Goal: Book appointment/travel/reservation

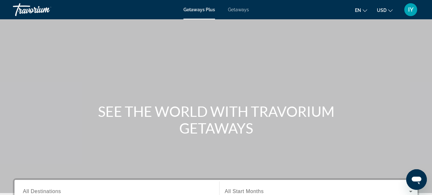
click at [235, 14] on div "Getaways Plus Getaways en English Español Français Italiano Português русский U…" at bounding box center [216, 9] width 432 height 17
click at [235, 10] on span "Getaways" at bounding box center [238, 9] width 21 height 5
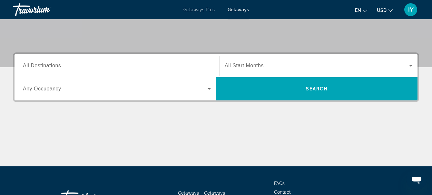
scroll to position [134, 0]
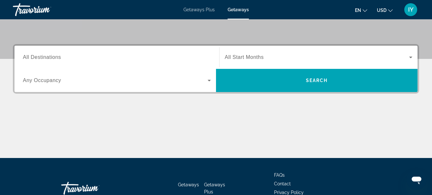
click at [26, 58] on span "All Destinations" at bounding box center [42, 57] width 38 height 5
click at [26, 58] on input "Destination All Destinations" at bounding box center [117, 58] width 188 height 8
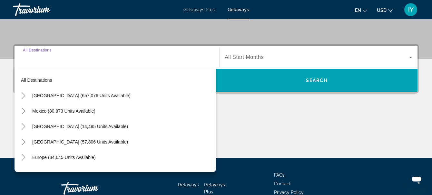
scroll to position [158, 0]
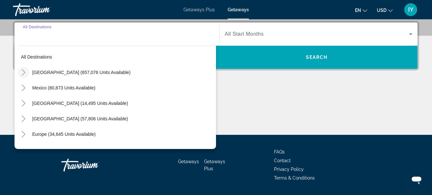
click at [24, 72] on icon "Toggle United States (657,076 units available)" at bounding box center [24, 72] width 4 height 6
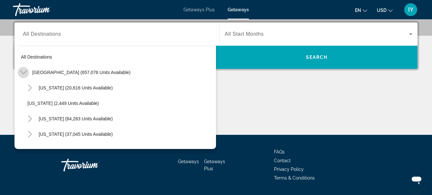
scroll to position [19, 0]
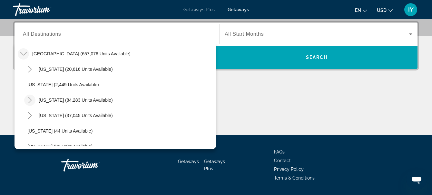
click at [31, 98] on icon "Toggle California (84,283 units available)" at bounding box center [30, 100] width 6 height 6
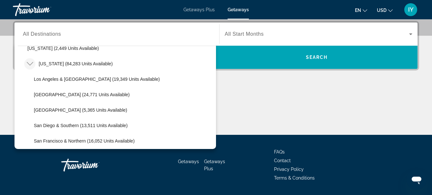
scroll to position [59, 0]
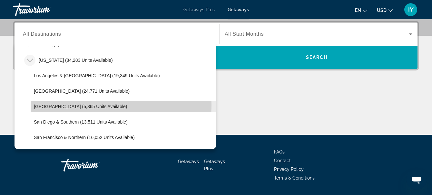
click at [52, 104] on span "[GEOGRAPHIC_DATA] (5,365 units available)" at bounding box center [80, 106] width 93 height 5
type input "**********"
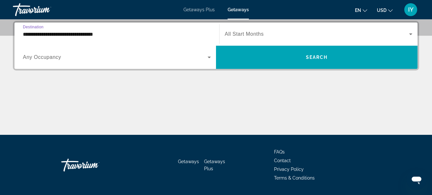
click at [408, 32] on icon "Search widget" at bounding box center [411, 34] width 8 height 8
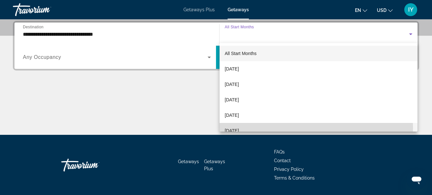
click at [239, 129] on span "[DATE]" at bounding box center [232, 131] width 14 height 8
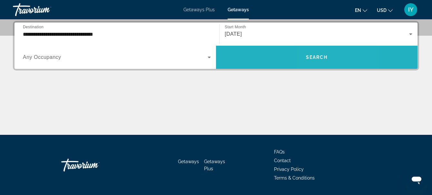
click at [317, 55] on span "Search" at bounding box center [317, 57] width 22 height 5
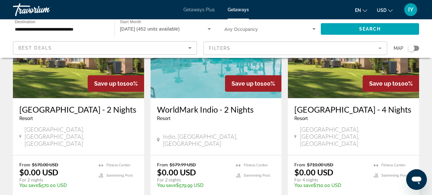
scroll to position [87, 0]
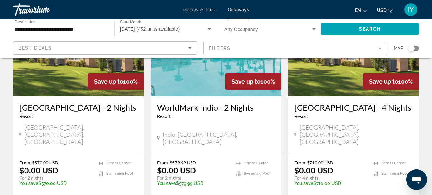
click at [299, 106] on h3 "[GEOGRAPHIC_DATA] - 4 Nights" at bounding box center [353, 108] width 118 height 10
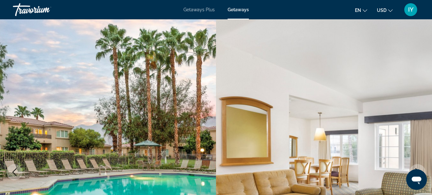
click at [299, 106] on img "Main content" at bounding box center [324, 172] width 216 height 306
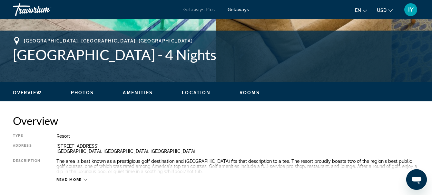
scroll to position [257, 0]
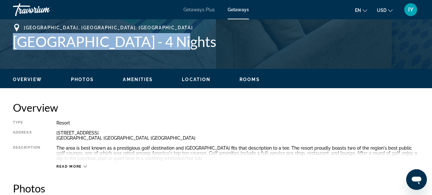
drag, startPoint x: 14, startPoint y: 39, endPoint x: 179, endPoint y: 46, distance: 165.6
click at [179, 46] on h1 "[GEOGRAPHIC_DATA] - 4 Nights" at bounding box center [216, 41] width 406 height 17
copy h1 "[GEOGRAPHIC_DATA]"
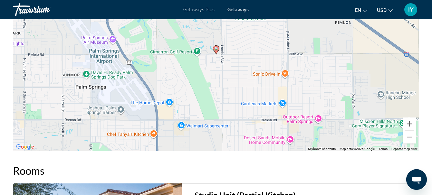
scroll to position [987, 0]
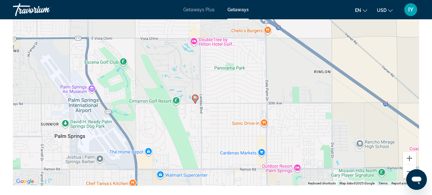
drag, startPoint x: 79, startPoint y: 135, endPoint x: 64, endPoint y: 150, distance: 20.8
click at [64, 150] on div "To activate drag with keyboard, press Alt + Enter. Once in keyboard drag state,…" at bounding box center [216, 89] width 407 height 193
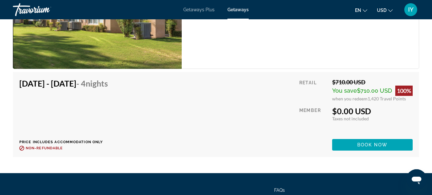
scroll to position [1254, 0]
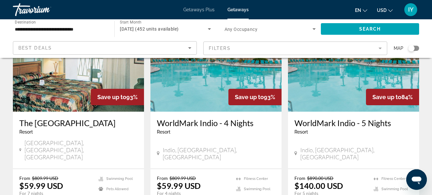
scroll to position [294, 0]
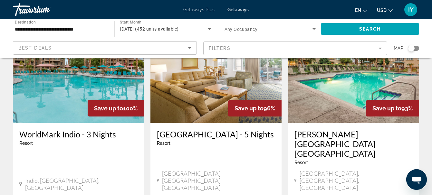
click at [61, 130] on h3 "WorldMark Indio - 3 Nights" at bounding box center [78, 135] width 118 height 10
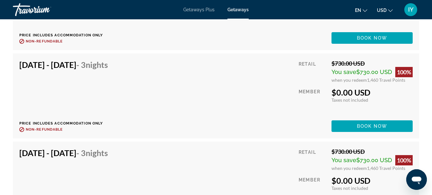
scroll to position [1771, 0]
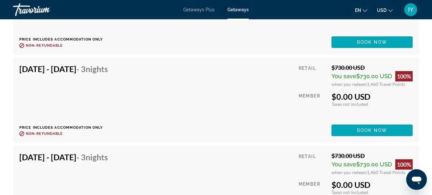
click at [421, 121] on div "[DATE] - [DATE] - 3 Nights Price includes accommodation only Refundable until :…" at bounding box center [216, 146] width 413 height 707
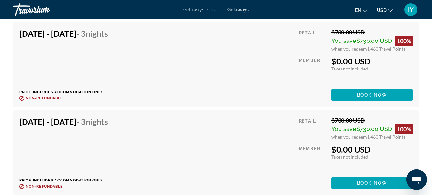
scroll to position [1625, 0]
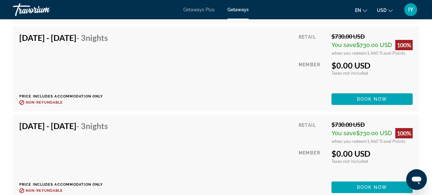
drag, startPoint x: 432, startPoint y: 135, endPoint x: 431, endPoint y: 114, distance: 21.6
click at [232, 74] on div "[DATE] - [DATE] - 3 Nights Price includes accommodation only Refundable until :…" at bounding box center [216, 69] width 394 height 72
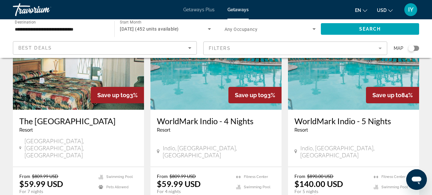
scroll to position [562, 0]
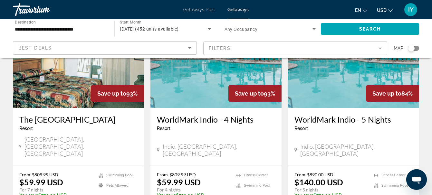
click at [203, 115] on h3 "WorldMark Indio - 4 Nights" at bounding box center [216, 120] width 118 height 10
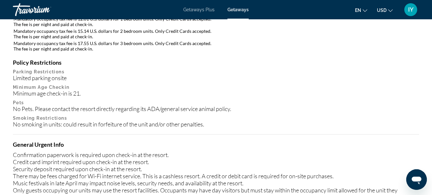
scroll to position [669, 0]
